Goal: Transaction & Acquisition: Purchase product/service

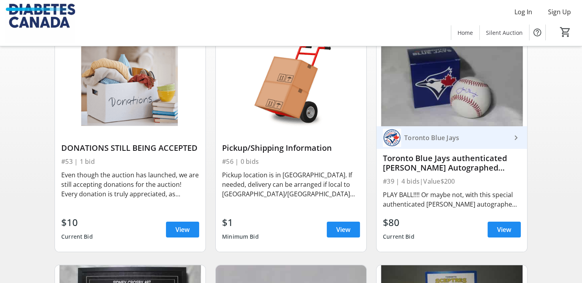
scroll to position [79, 0]
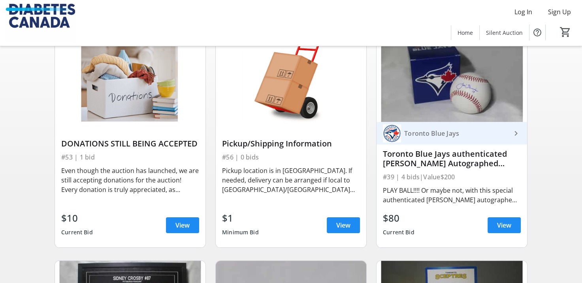
click at [472, 98] on img at bounding box center [452, 79] width 151 height 85
click at [517, 138] on mat-icon "keyboard_arrow_right" at bounding box center [515, 132] width 9 height 9
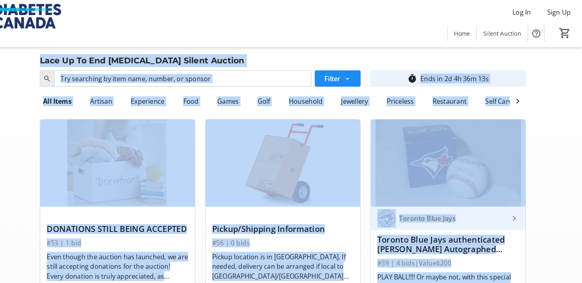
drag, startPoint x: 202, startPoint y: 271, endPoint x: 517, endPoint y: -30, distance: 436.3
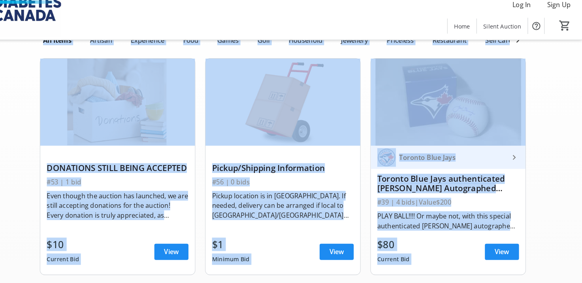
scroll to position [108, 0]
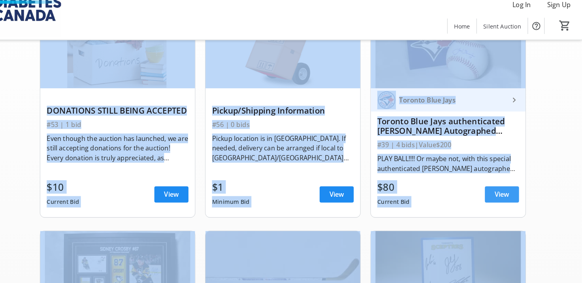
click at [496, 200] on span at bounding box center [504, 196] width 33 height 19
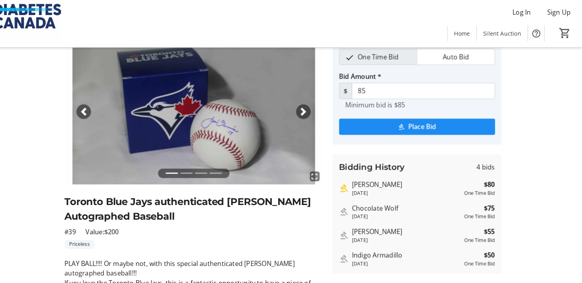
scroll to position [23, 0]
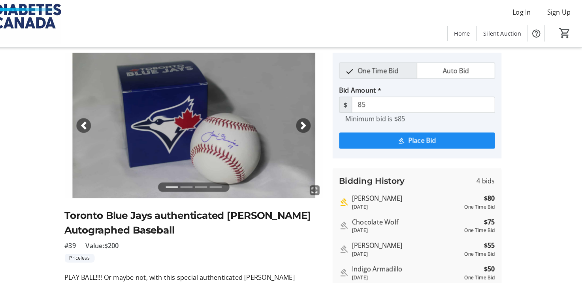
click at [313, 119] on span "button" at bounding box center [311, 122] width 8 height 8
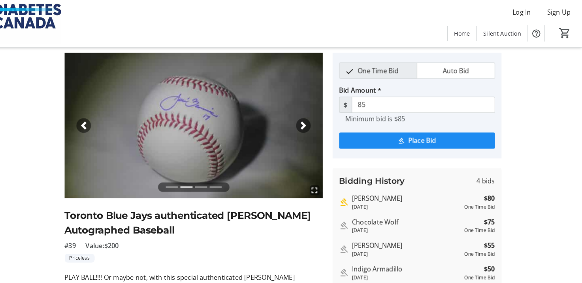
click at [313, 119] on span "button" at bounding box center [311, 122] width 8 height 8
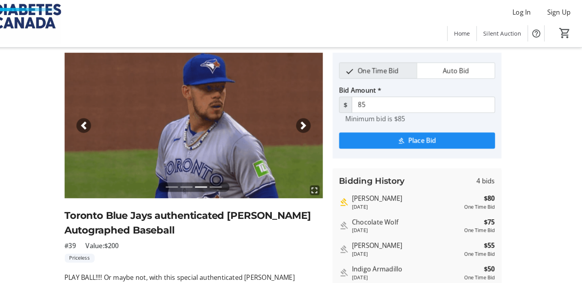
click at [313, 119] on span "button" at bounding box center [311, 122] width 8 height 8
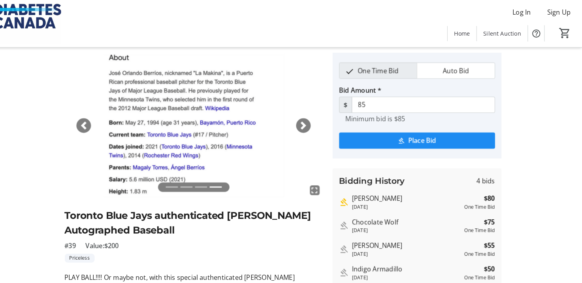
click at [313, 119] on span "button" at bounding box center [311, 122] width 8 height 8
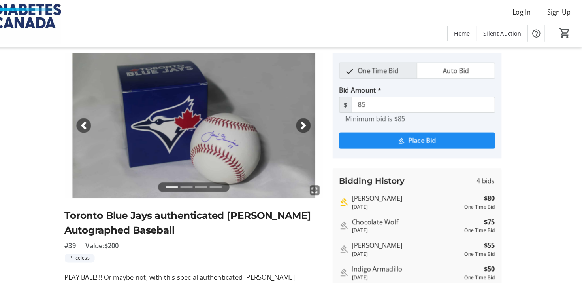
click at [313, 119] on span "button" at bounding box center [311, 122] width 8 height 8
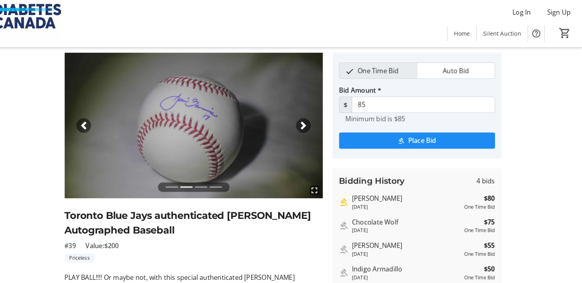
click at [313, 119] on span "button" at bounding box center [311, 122] width 8 height 8
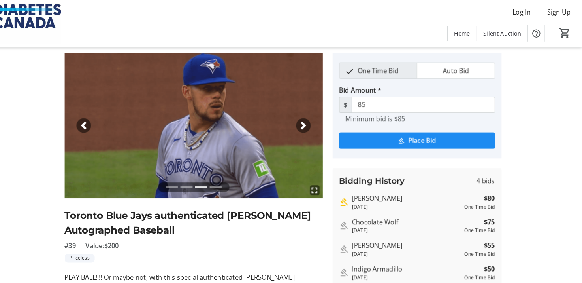
click at [313, 119] on span "button" at bounding box center [311, 122] width 8 height 8
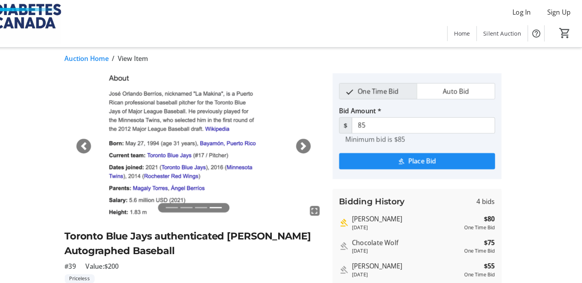
scroll to position [0, 0]
